Goal: Information Seeking & Learning: Check status

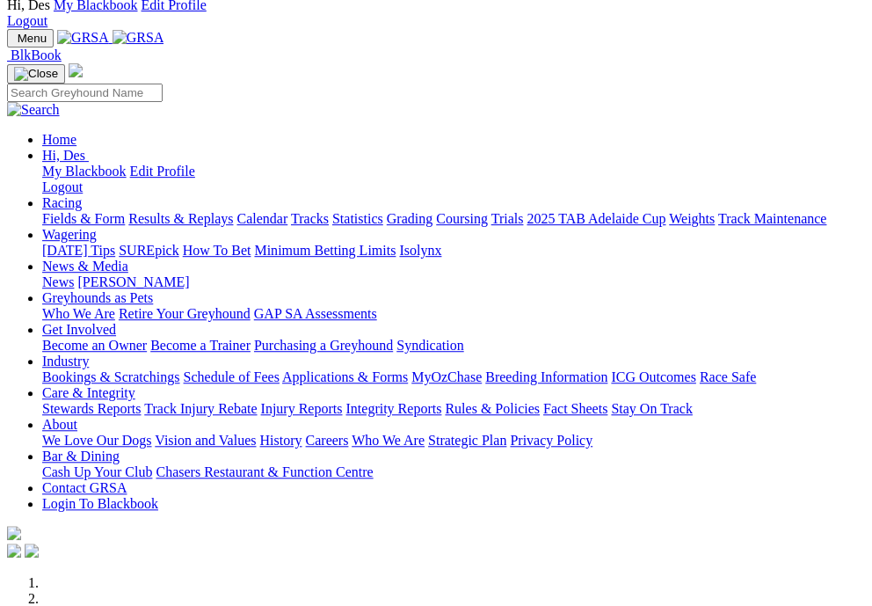
scroll to position [61, 1]
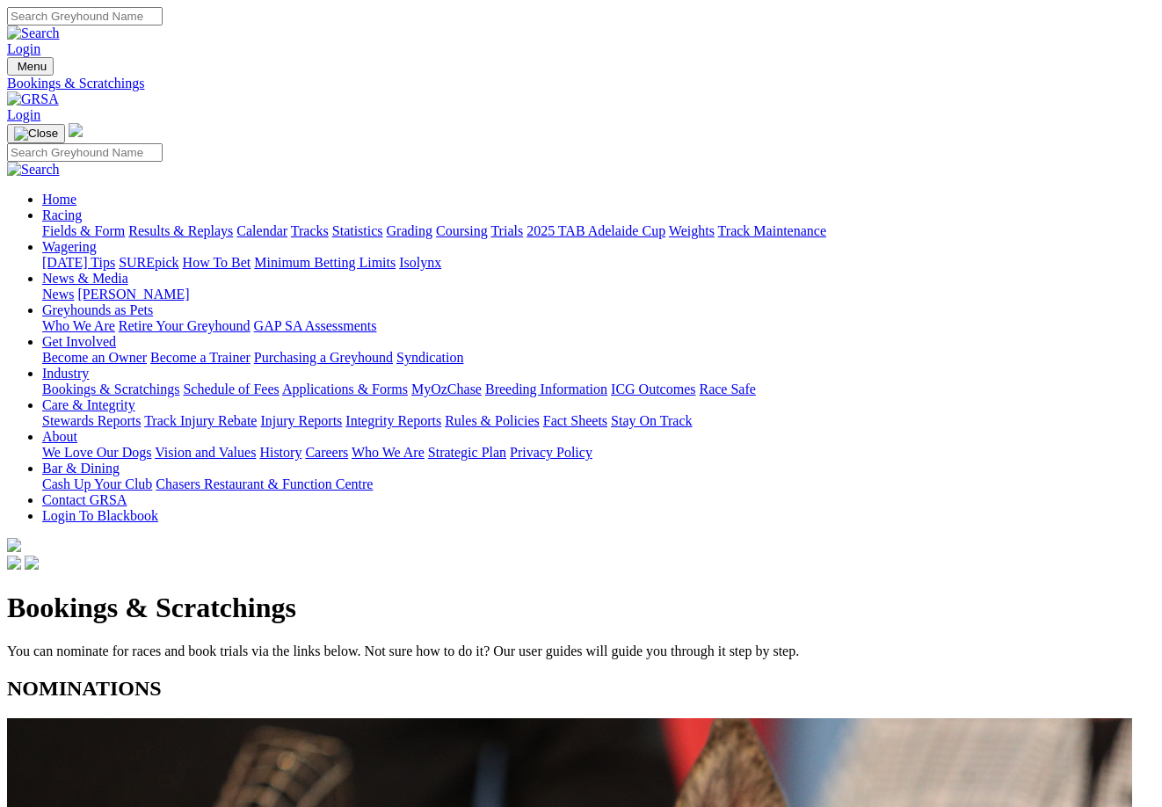
click at [441, 413] on link "Integrity Reports" at bounding box center [394, 420] width 96 height 15
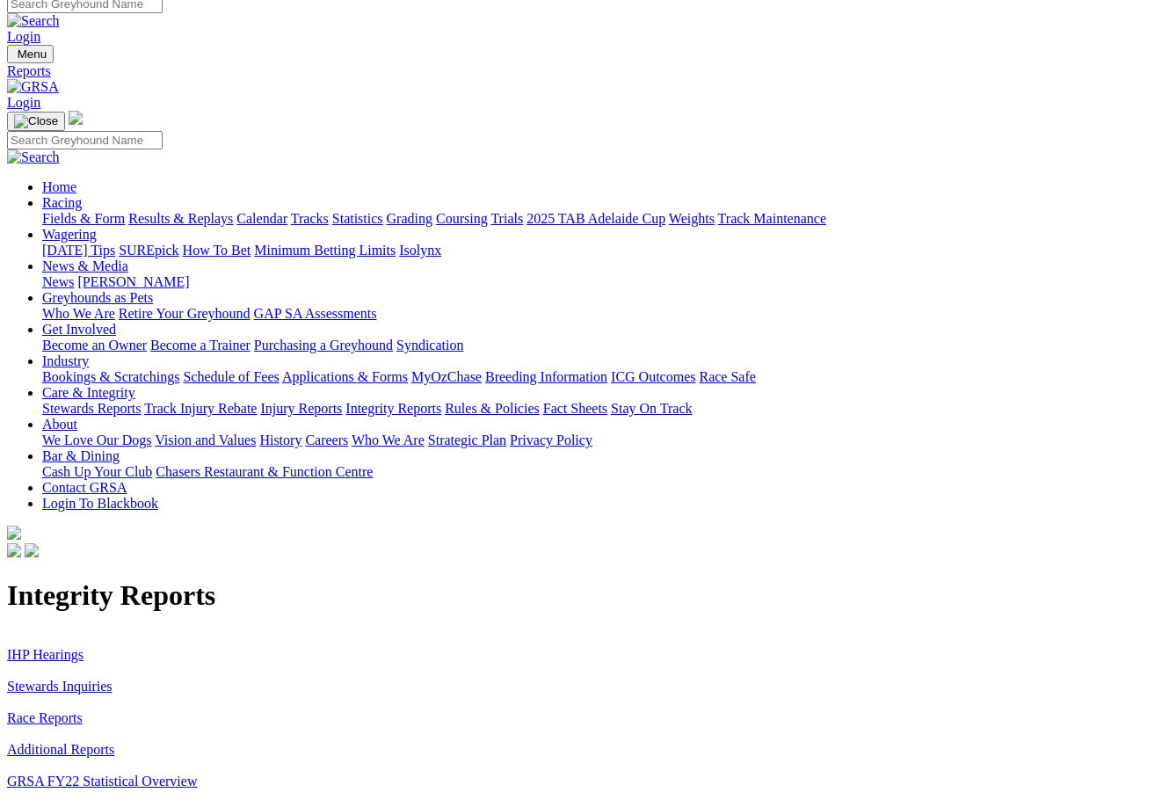
scroll to position [10, 0]
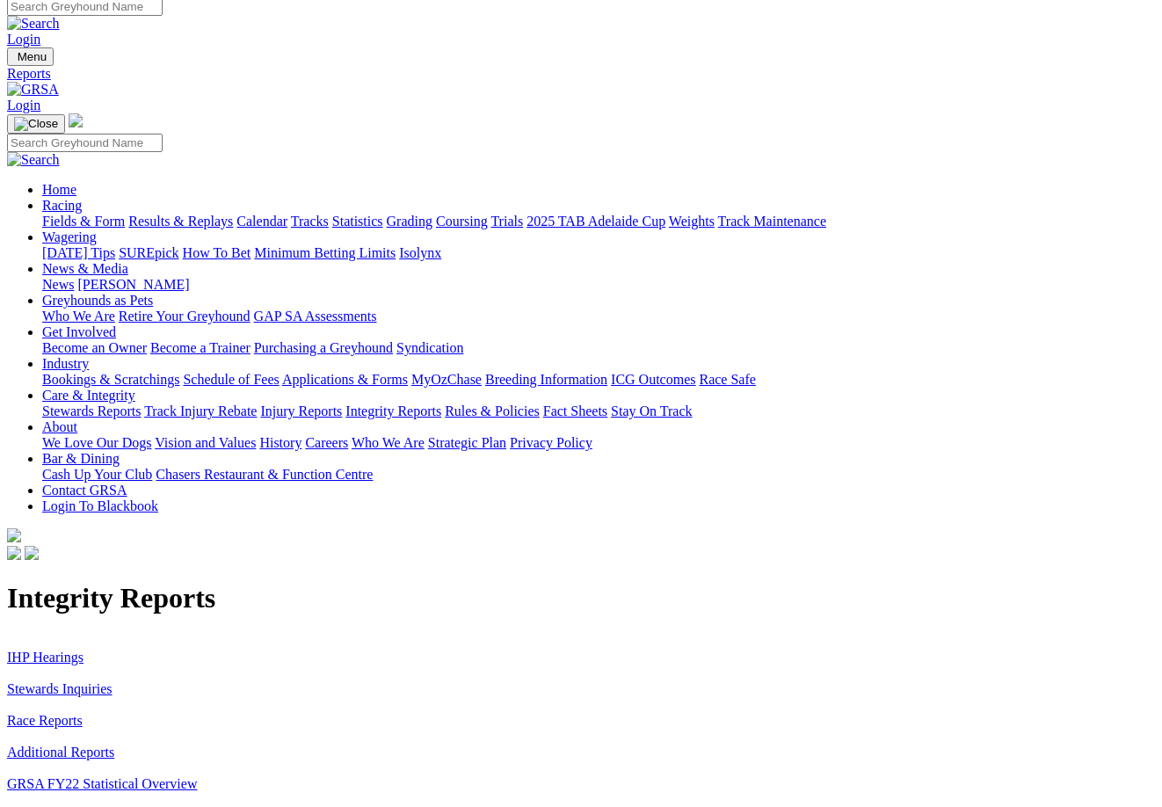
click at [40, 681] on link "Stewards Inquiries" at bounding box center [60, 688] width 106 height 15
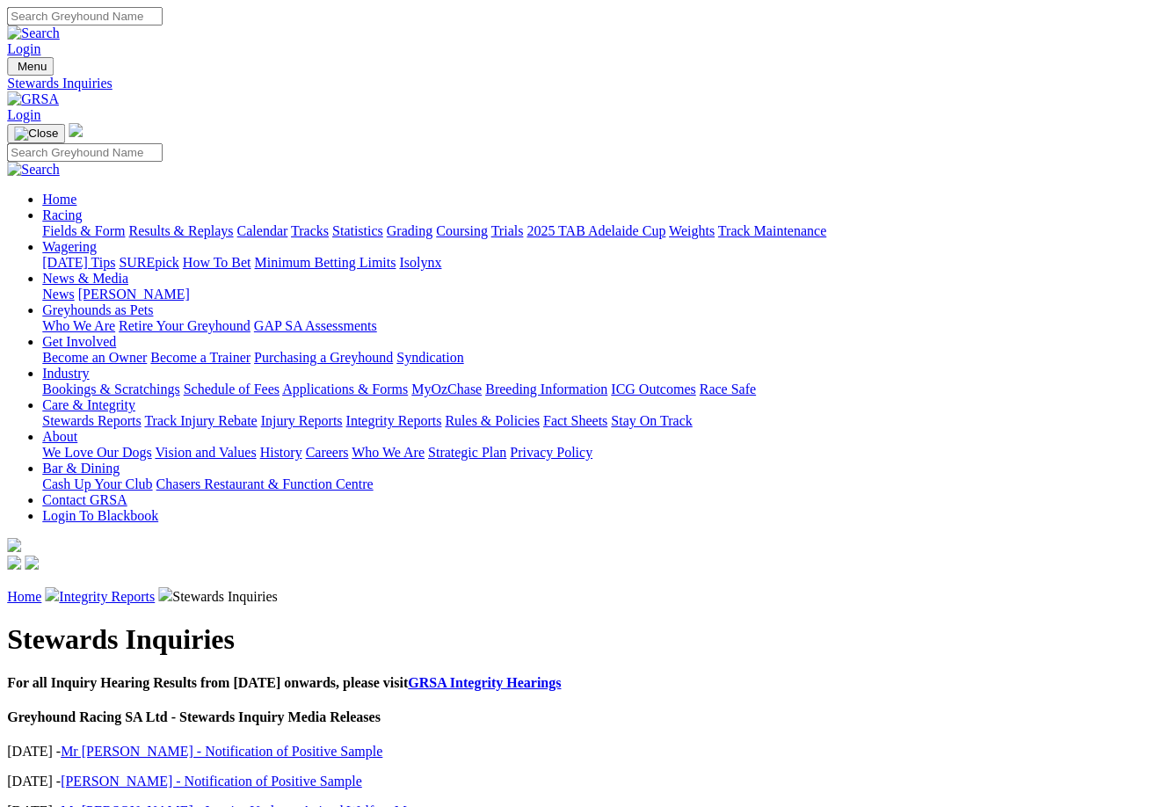
scroll to position [0, 4]
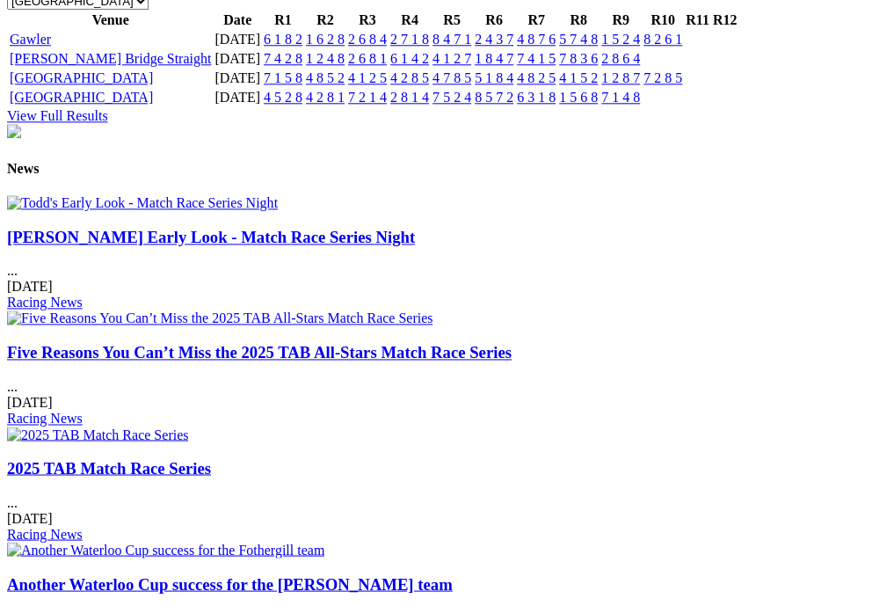
scroll to position [2193, 0]
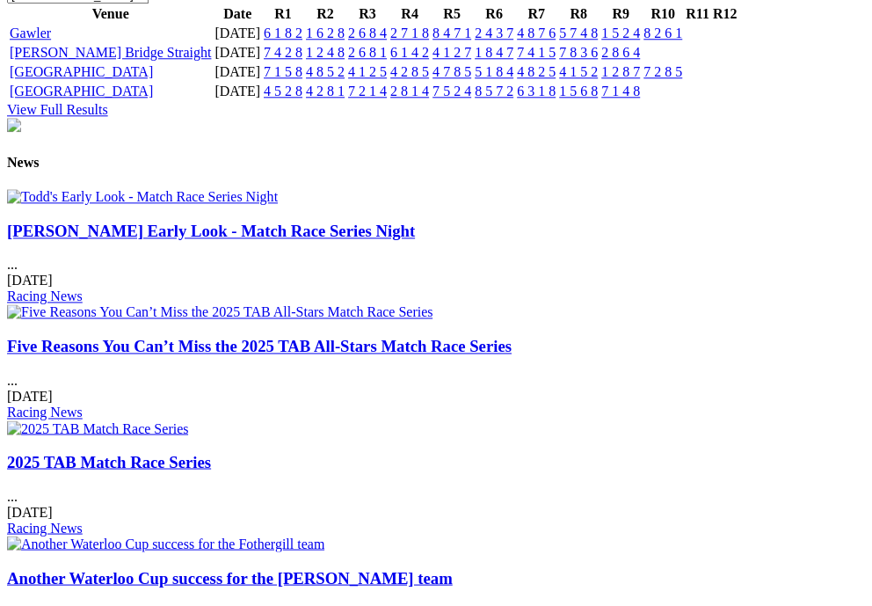
click at [682, 40] on link "8 2 6 1" at bounding box center [663, 33] width 39 height 15
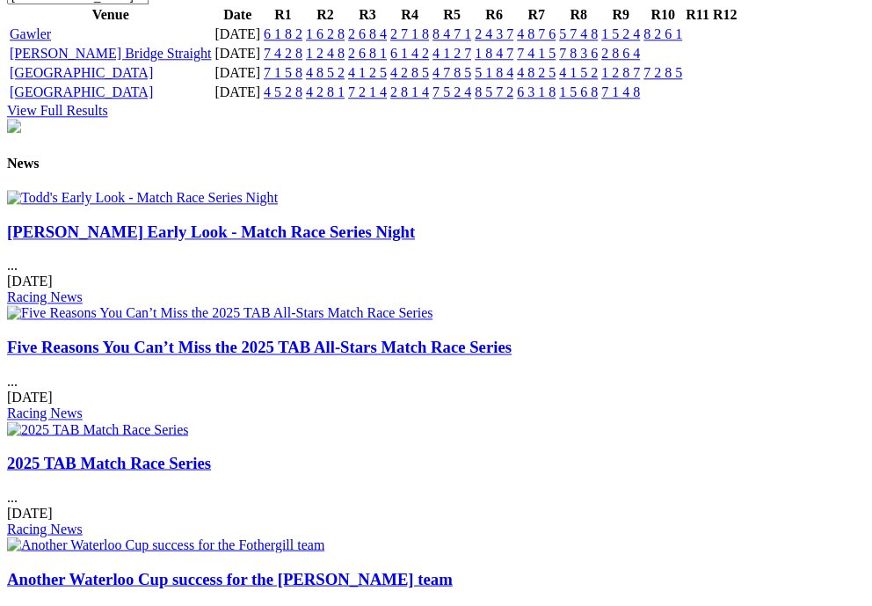
scroll to position [2195, 0]
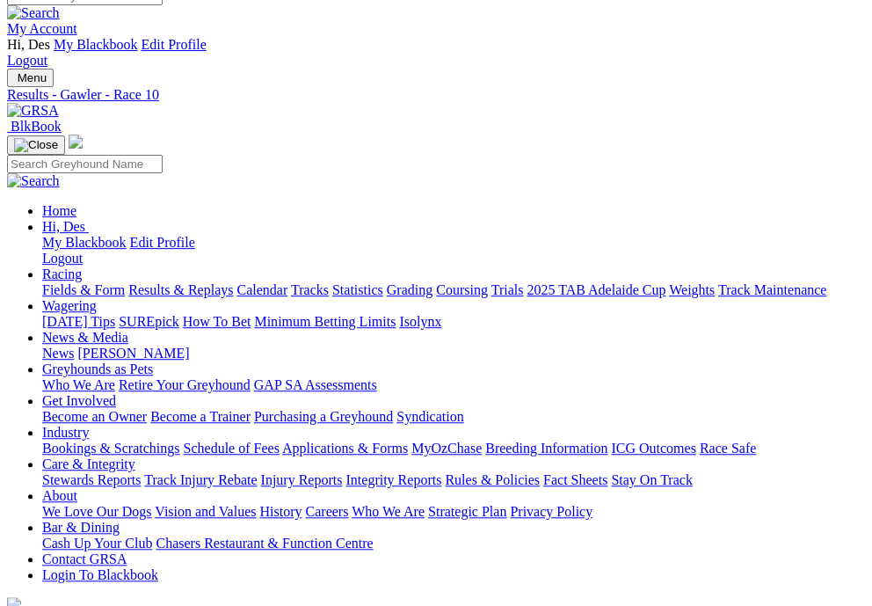
scroll to position [17, 0]
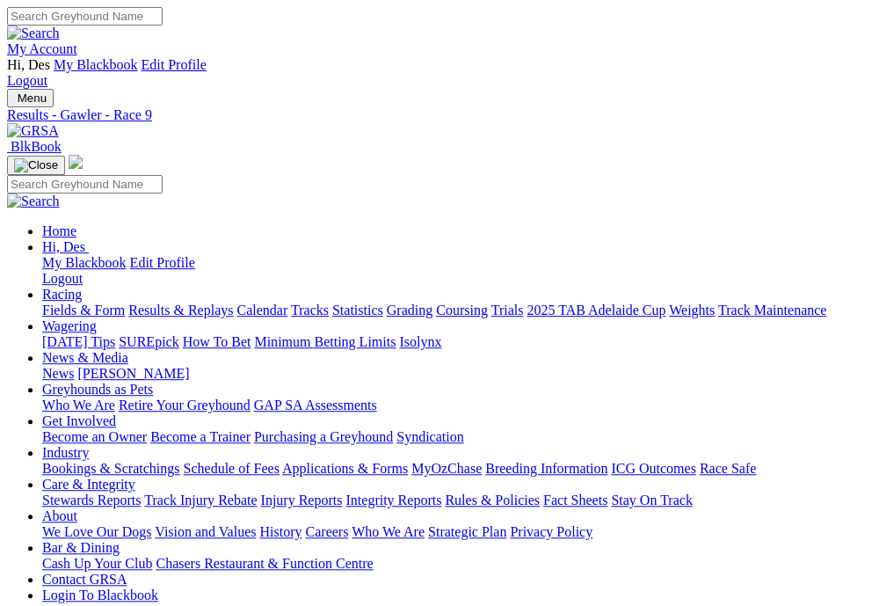
drag, startPoint x: 657, startPoint y: 128, endPoint x: 637, endPoint y: 142, distance: 24.6
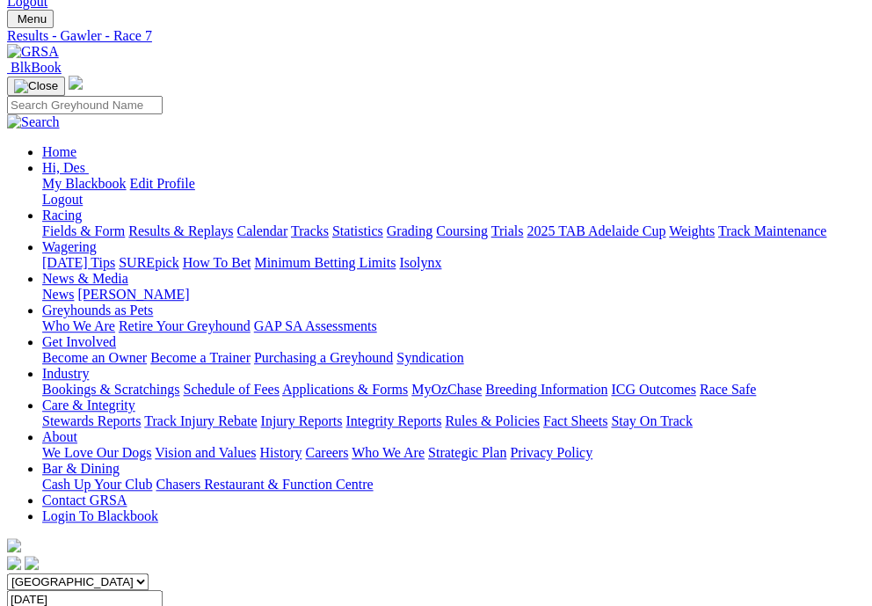
scroll to position [83, 0]
